Goal: Transaction & Acquisition: Purchase product/service

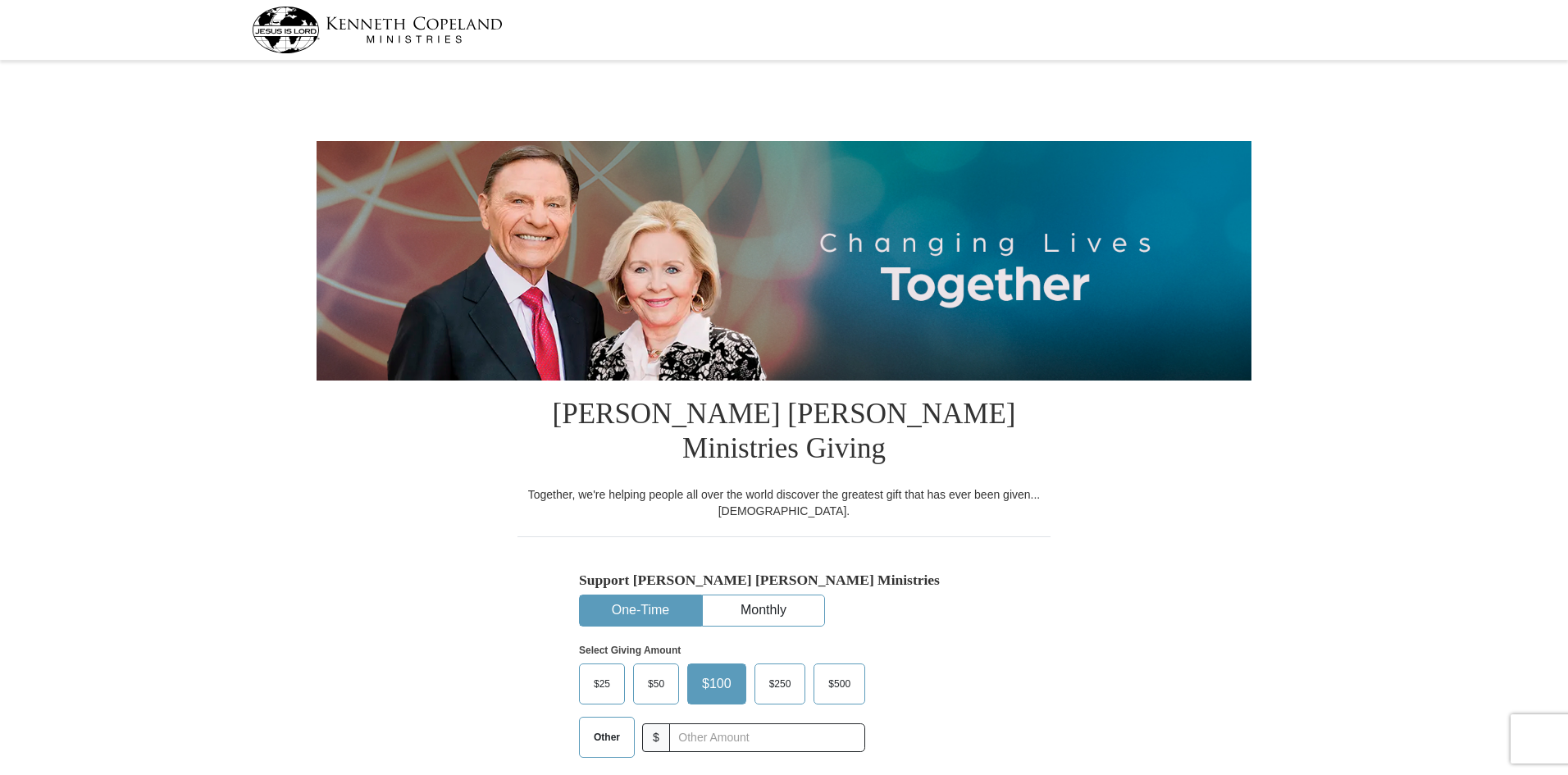
select select "OK"
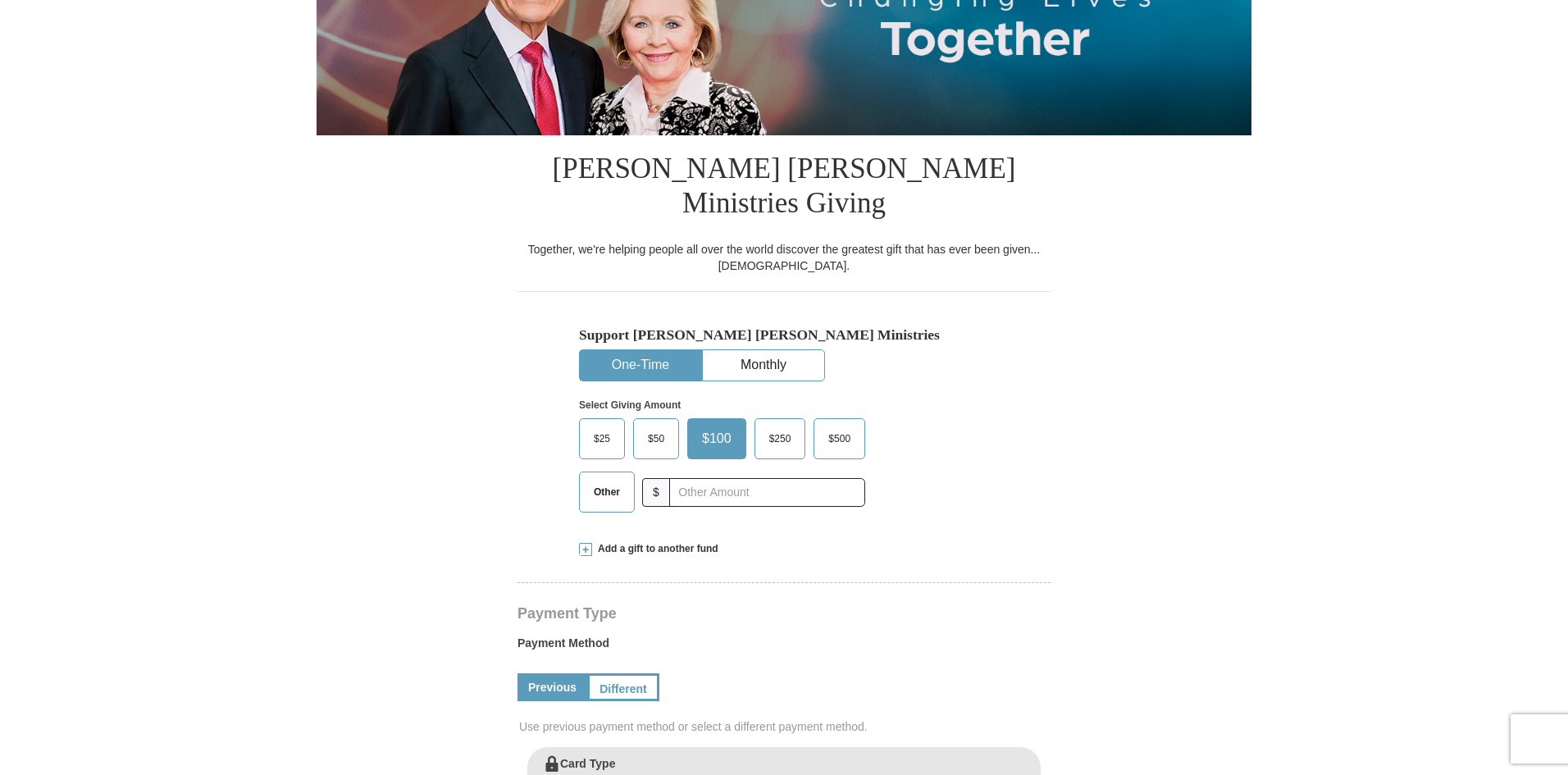
scroll to position [246, 0]
click at [719, 478] on input "text" at bounding box center [767, 492] width 182 height 29
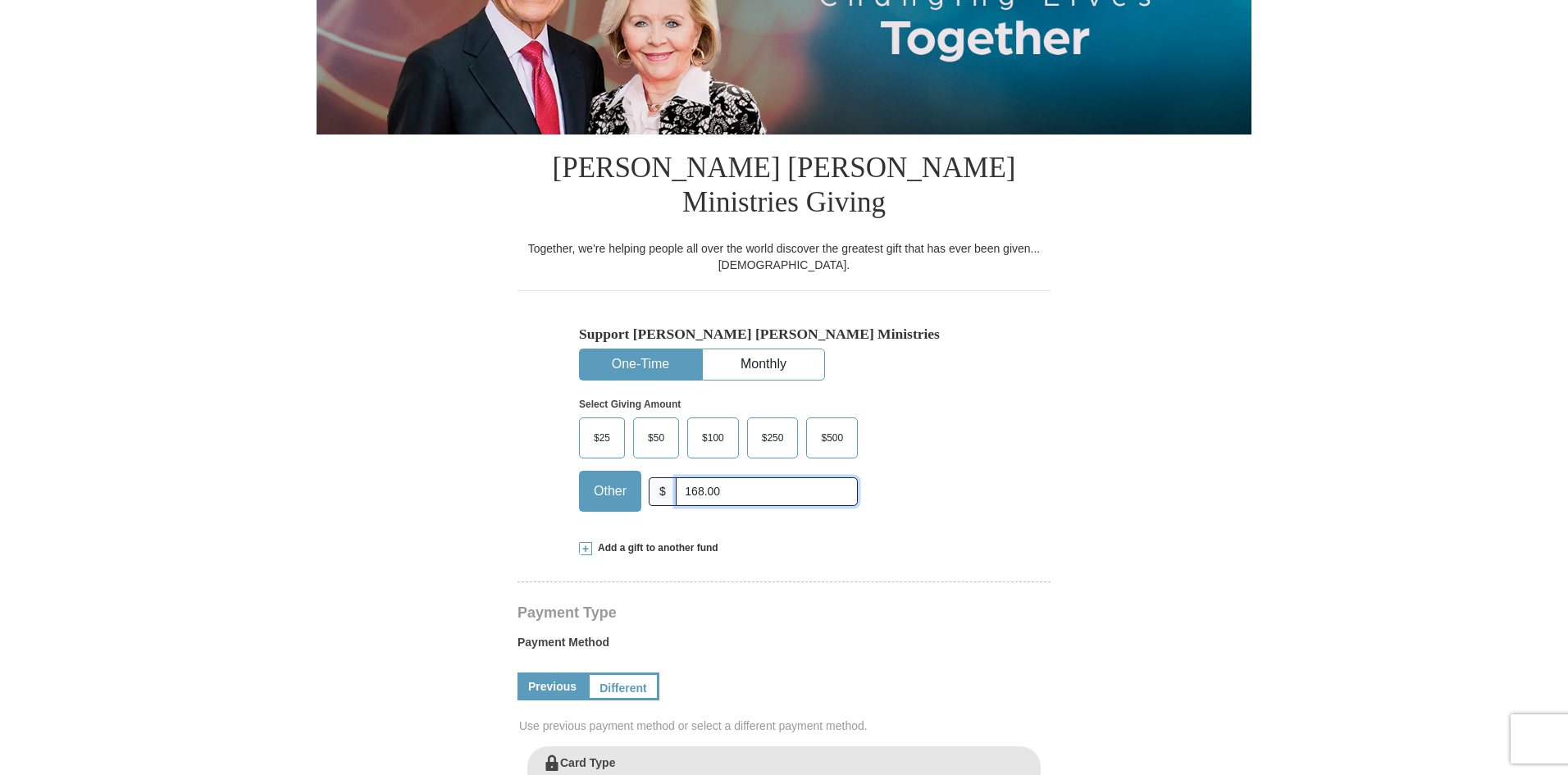
type input "168.00"
click at [1189, 415] on form "[PERSON_NAME] [PERSON_NAME] Ministries Giving Together, we're helping people al…" at bounding box center [784, 725] width 935 height 1812
click at [649, 349] on button "One-Time" at bounding box center [640, 364] width 121 height 30
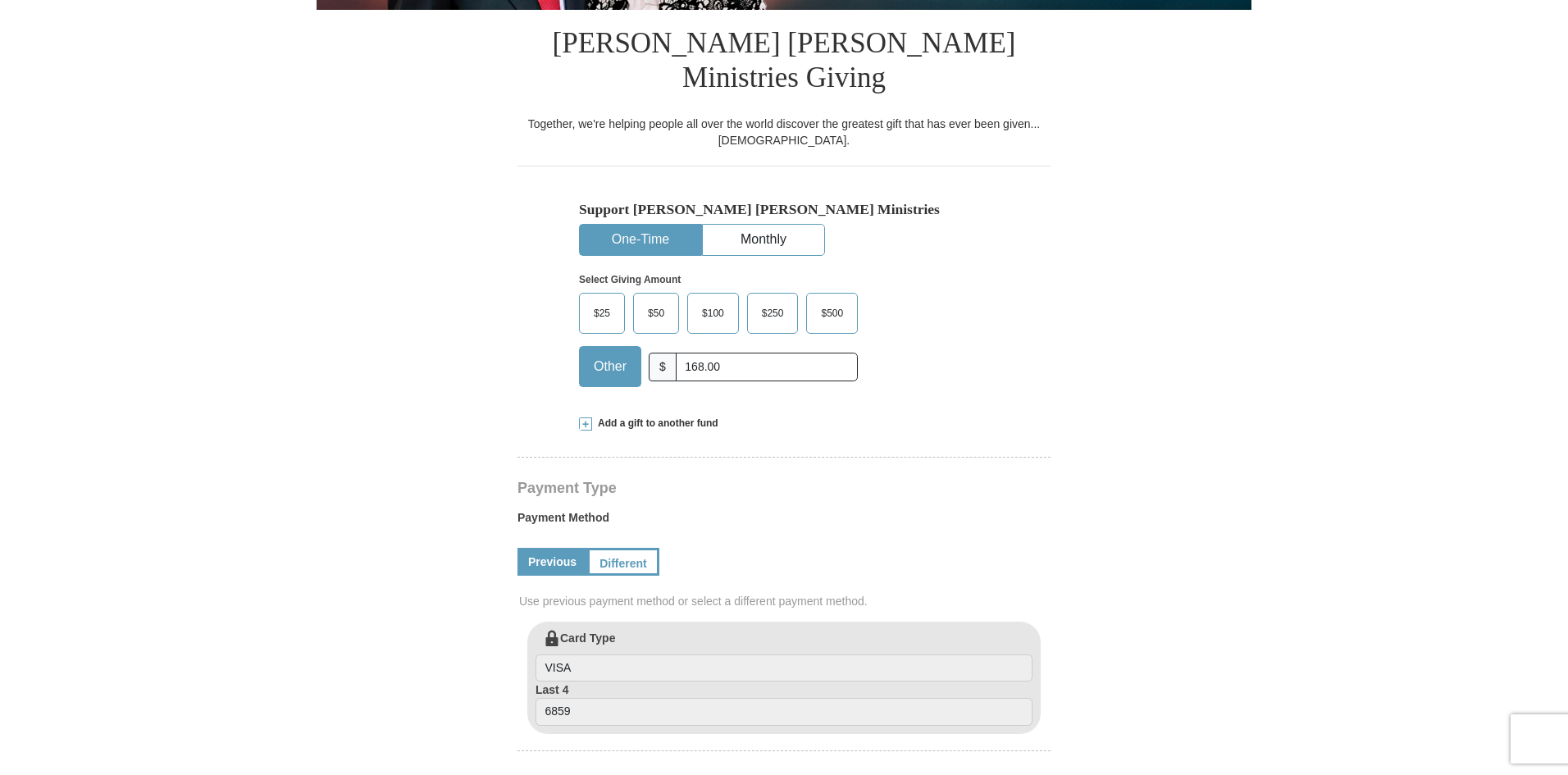
scroll to position [328, 0]
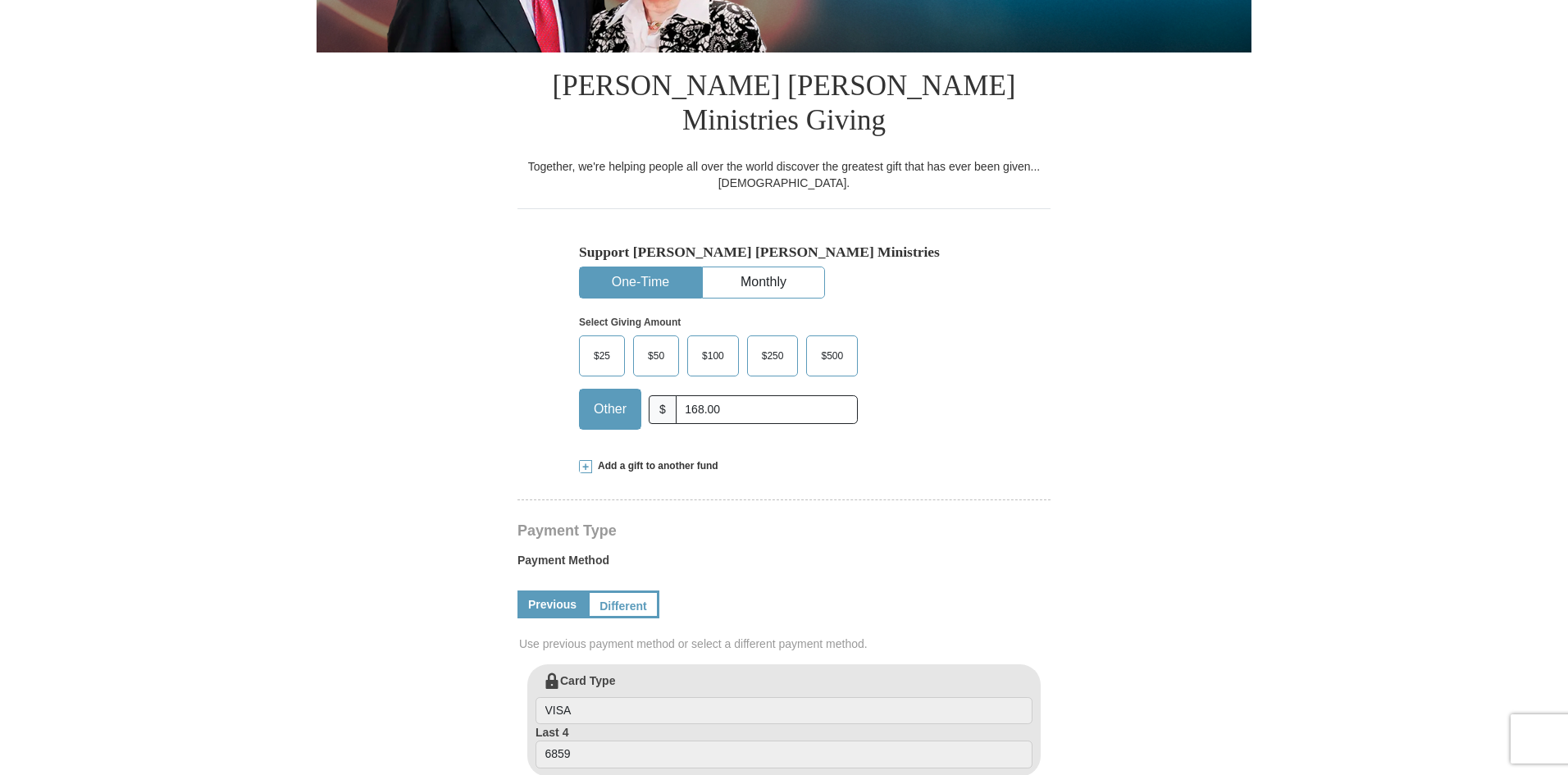
click at [653, 267] on button "One-Time" at bounding box center [640, 282] width 121 height 30
click at [652, 267] on button "One-Time" at bounding box center [640, 282] width 121 height 30
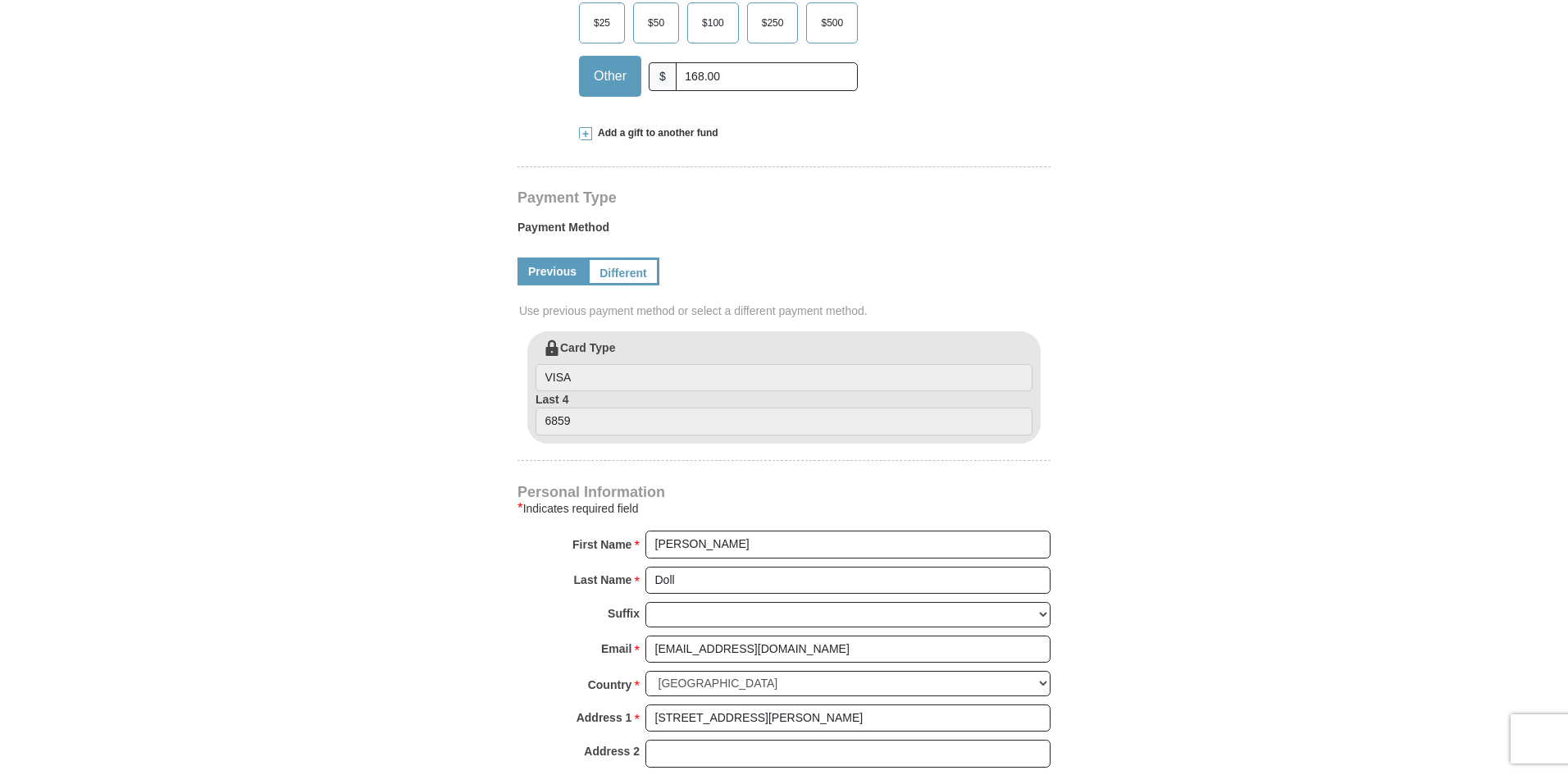
scroll to position [246, 0]
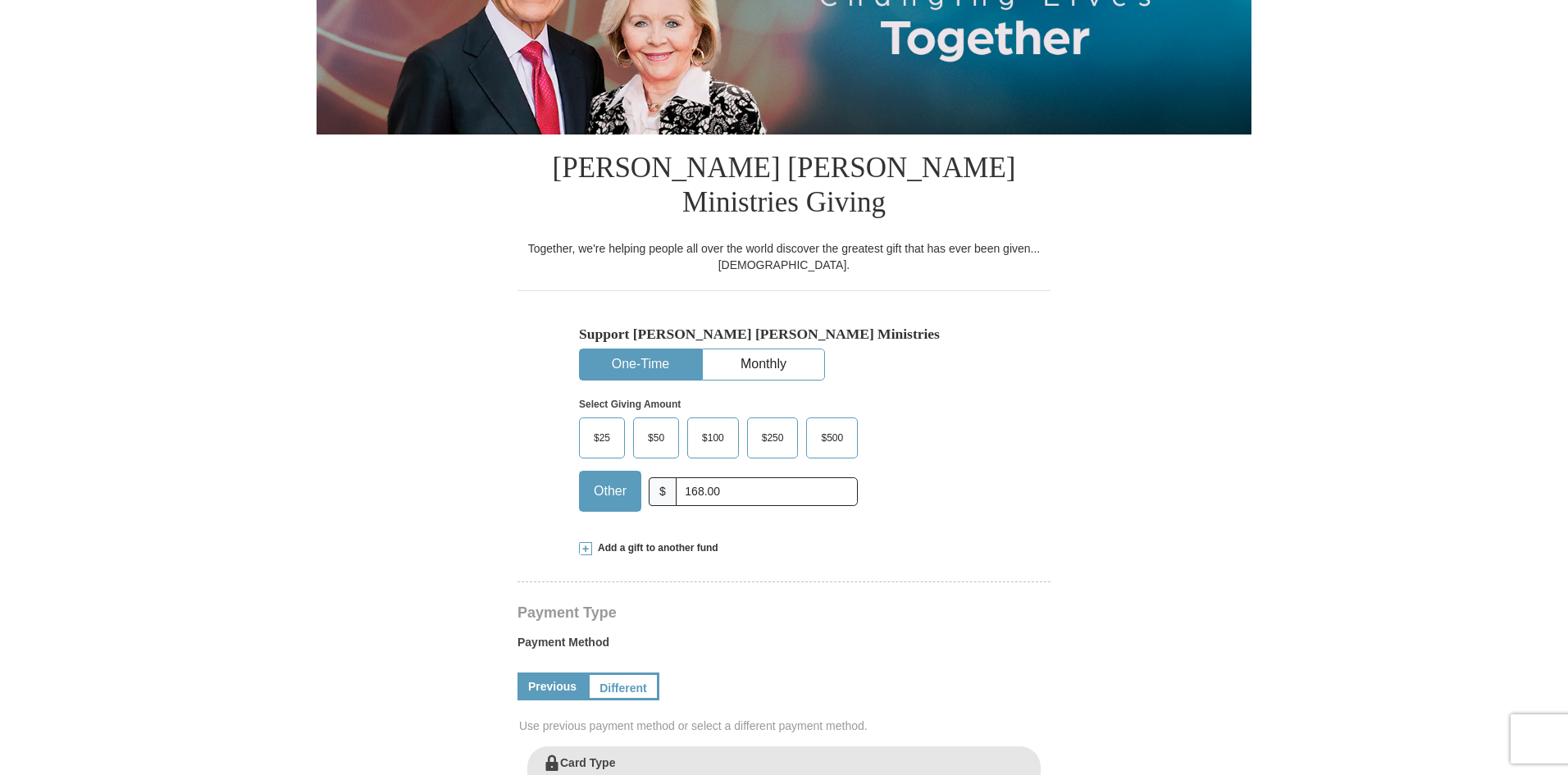
click at [654, 349] on button "One-Time" at bounding box center [640, 364] width 121 height 30
click at [633, 349] on button "One-Time" at bounding box center [640, 364] width 121 height 30
click at [606, 479] on span "Other" at bounding box center [610, 491] width 49 height 25
click at [0, 0] on input "Other" at bounding box center [0, 0] width 0 height 0
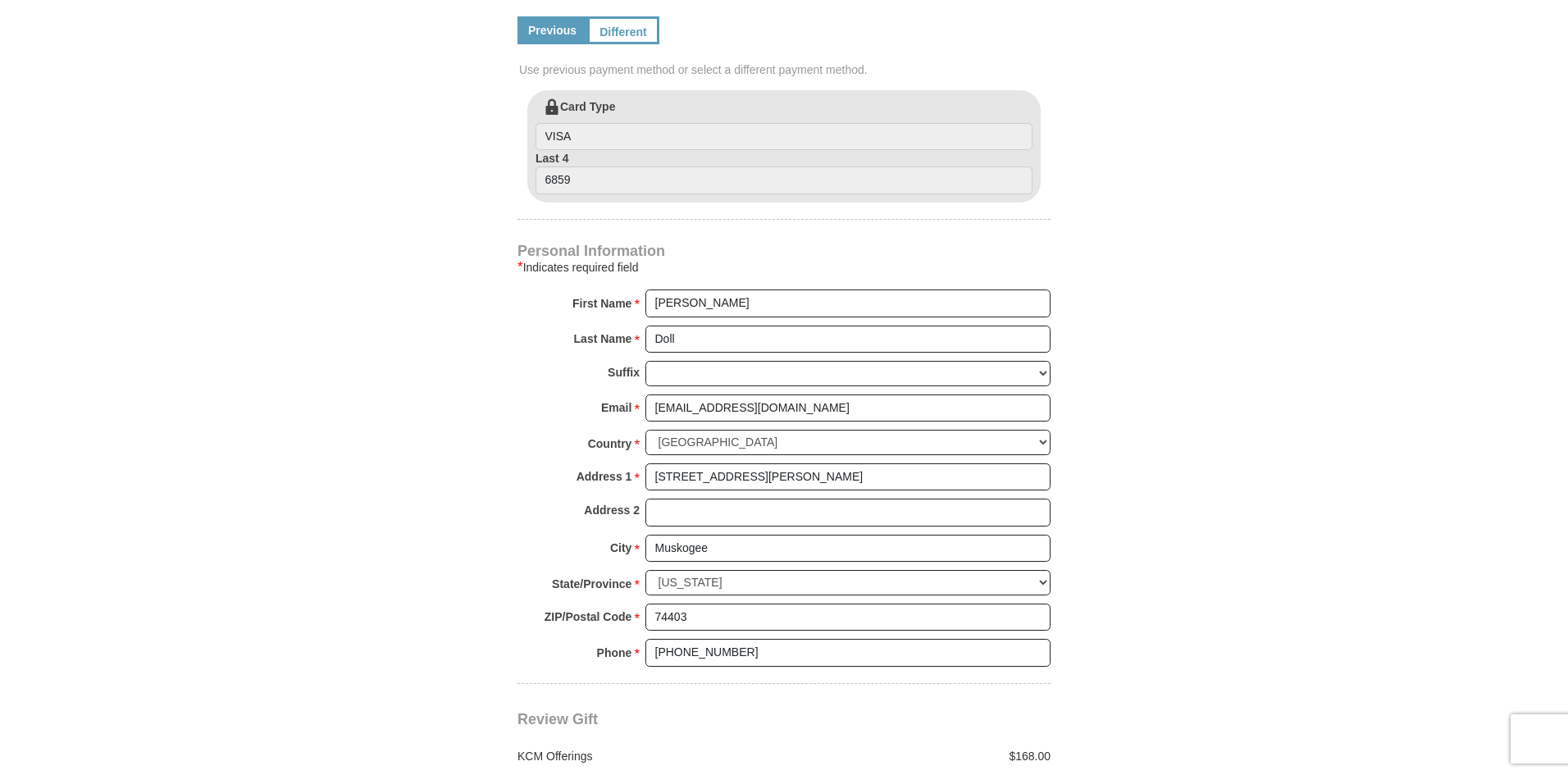
scroll to position [1066, 0]
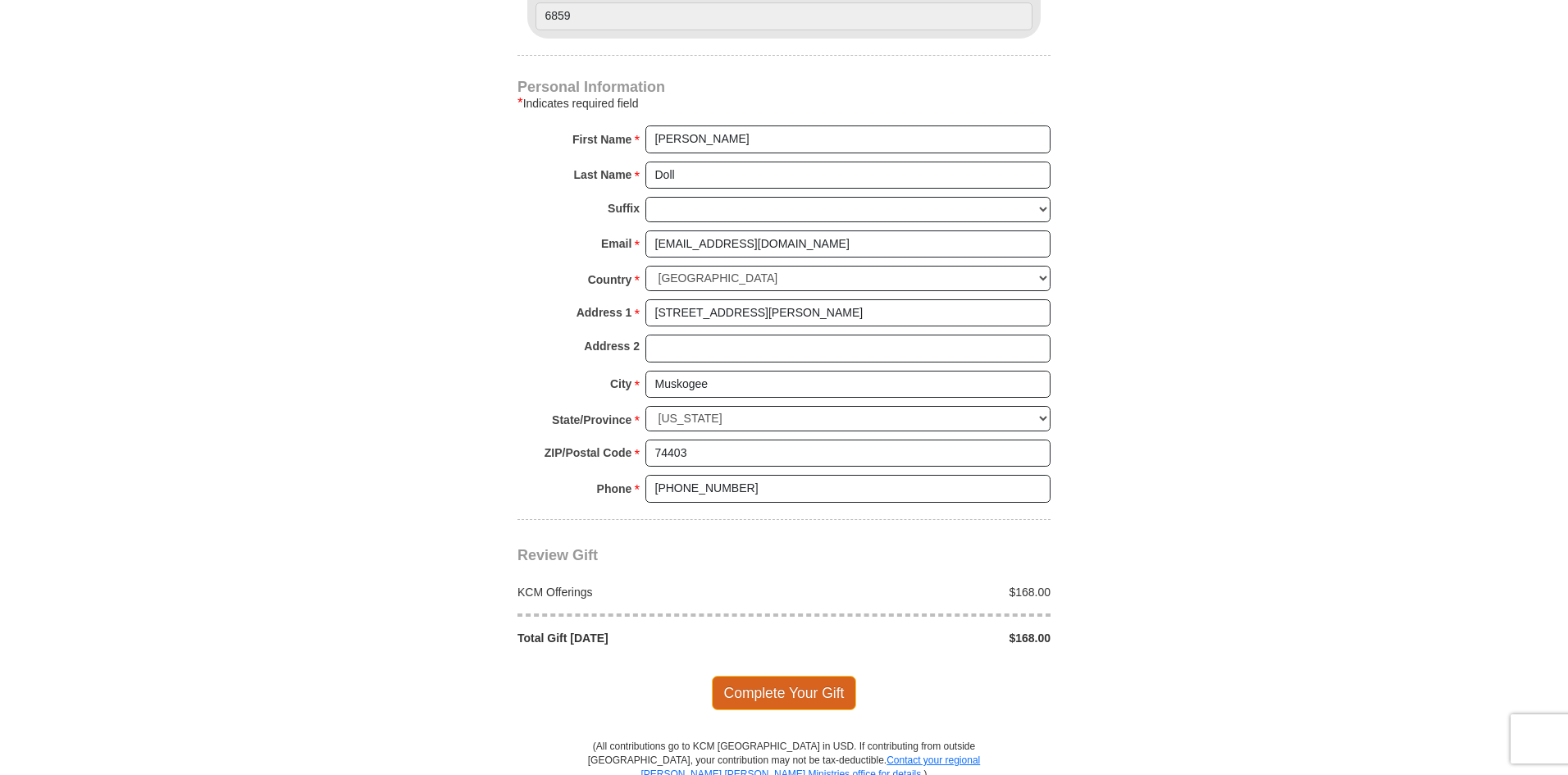
click at [769, 676] on span "Complete Your Gift" at bounding box center [784, 693] width 146 height 35
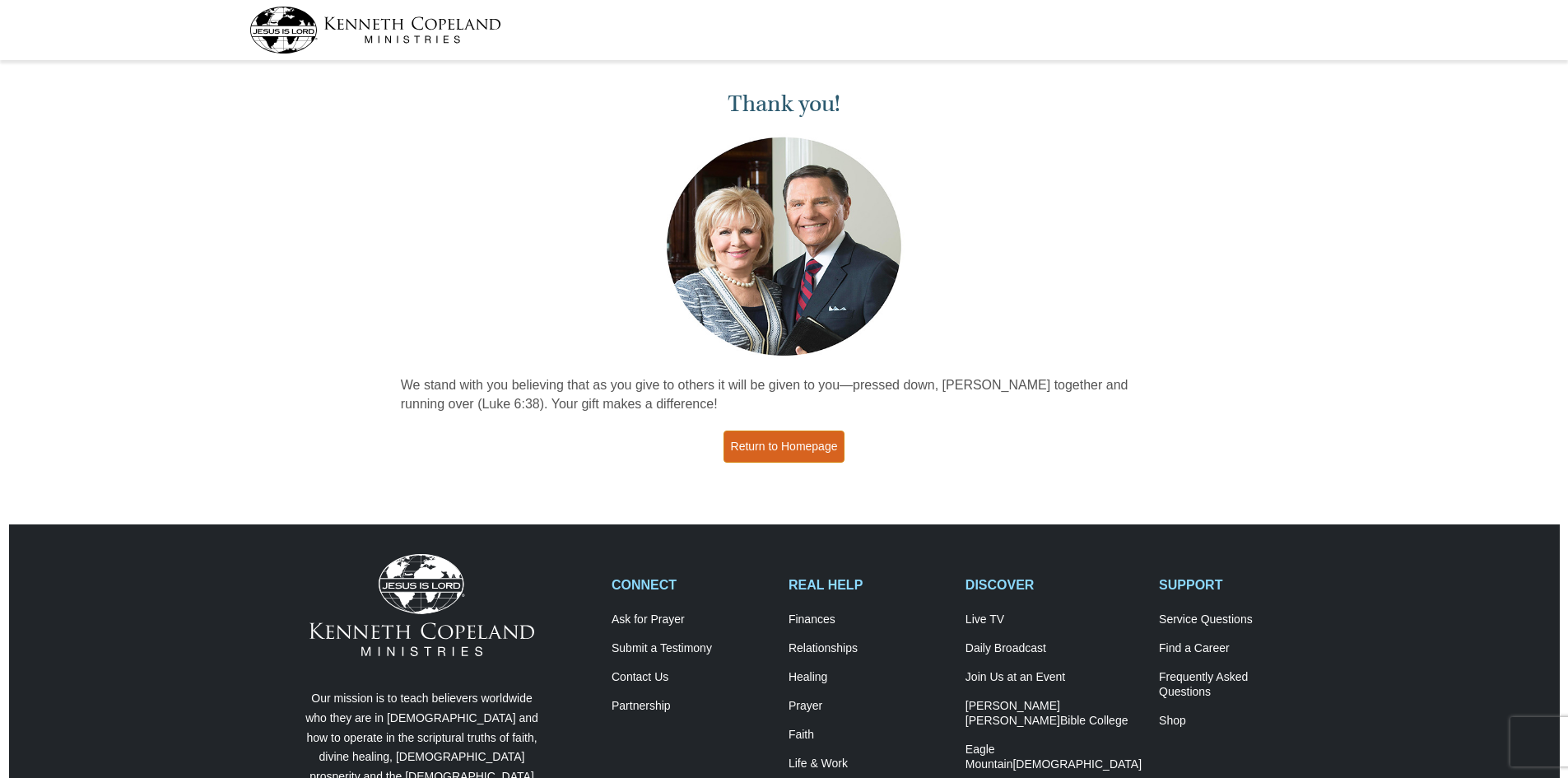
click at [786, 441] on link "Return to Homepage" at bounding box center [784, 446] width 122 height 32
